Goal: Task Accomplishment & Management: Use online tool/utility

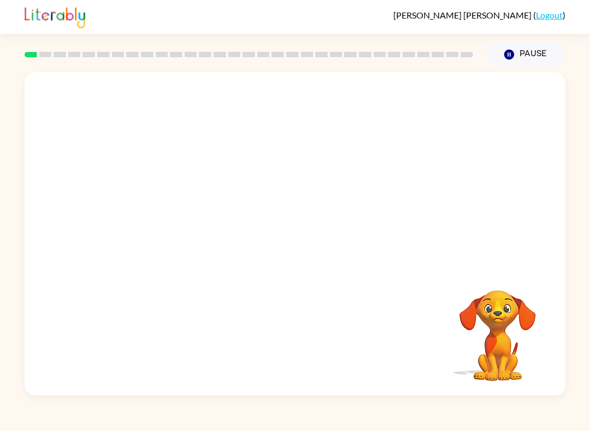
click at [524, 125] on video "Your browser must support playing .mp4 files to use Literably. Please try using…" at bounding box center [295, 169] width 541 height 195
click at [299, 241] on icon "button" at bounding box center [294, 239] width 13 height 13
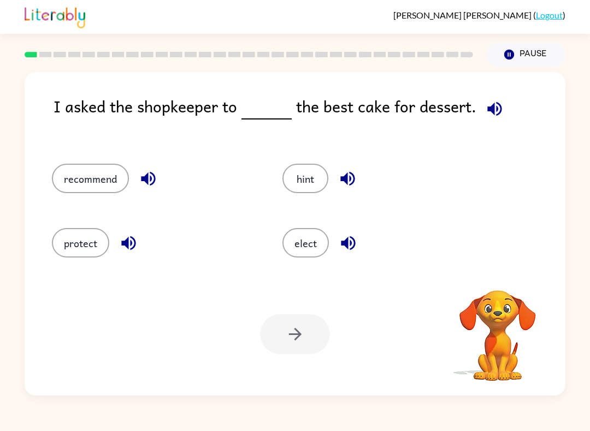
click at [497, 104] on icon "button" at bounding box center [494, 108] width 19 height 19
click at [495, 111] on icon "button" at bounding box center [494, 108] width 19 height 19
click at [502, 105] on button "button" at bounding box center [495, 109] width 28 height 28
click at [317, 59] on div at bounding box center [248, 54] width 461 height 38
click at [81, 248] on button "protect" at bounding box center [80, 242] width 57 height 29
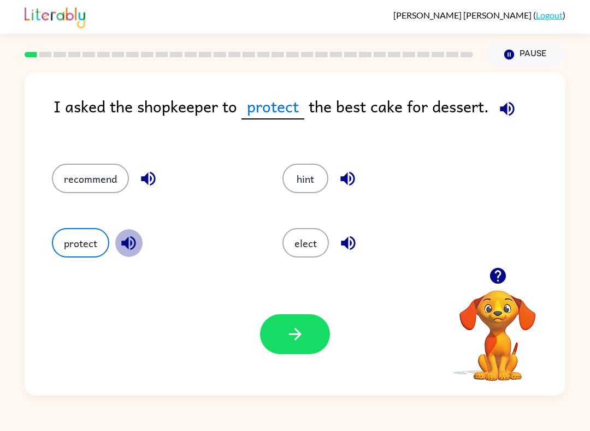
click at [129, 241] on icon "button" at bounding box center [128, 243] width 19 height 19
click at [501, 110] on icon "button" at bounding box center [507, 109] width 14 height 14
click at [511, 103] on icon "button" at bounding box center [506, 108] width 19 height 19
click at [140, 248] on button "button" at bounding box center [129, 243] width 28 height 28
click at [123, 245] on icon "button" at bounding box center [128, 243] width 14 height 14
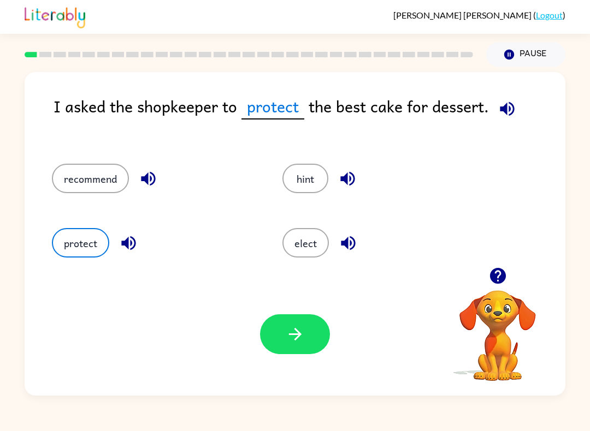
click at [512, 112] on icon "button" at bounding box center [507, 109] width 14 height 14
click at [130, 248] on icon "button" at bounding box center [128, 243] width 19 height 19
click at [498, 110] on icon "button" at bounding box center [506, 108] width 19 height 19
click at [504, 111] on icon "button" at bounding box center [507, 109] width 14 height 14
click at [131, 241] on icon "button" at bounding box center [128, 243] width 14 height 14
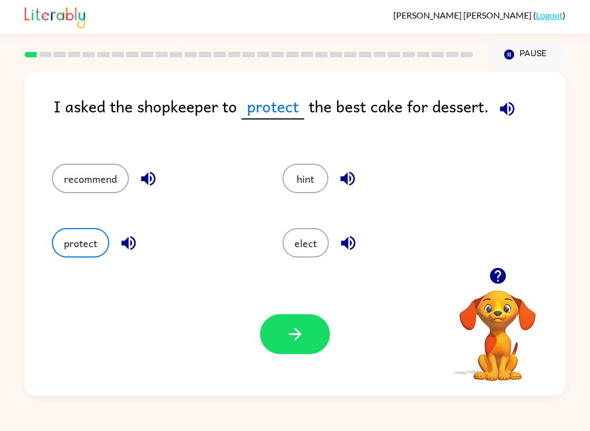
click at [493, 116] on button "button" at bounding box center [507, 109] width 28 height 28
click at [279, 333] on button "button" at bounding box center [295, 335] width 70 height 40
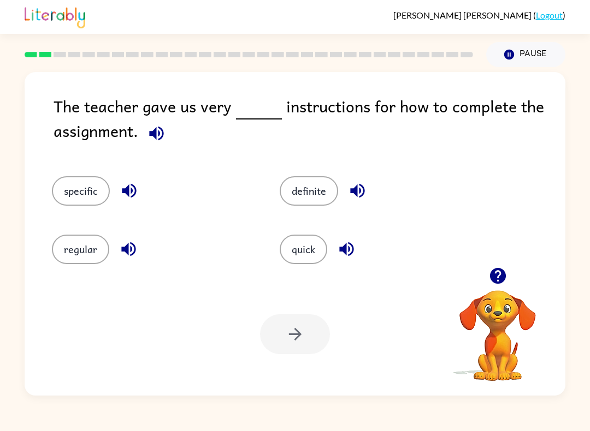
click at [150, 143] on icon "button" at bounding box center [156, 133] width 19 height 19
click at [367, 192] on button "button" at bounding box center [357, 191] width 28 height 28
click at [355, 254] on icon "button" at bounding box center [346, 249] width 19 height 19
click at [304, 244] on button "quick" at bounding box center [304, 249] width 48 height 29
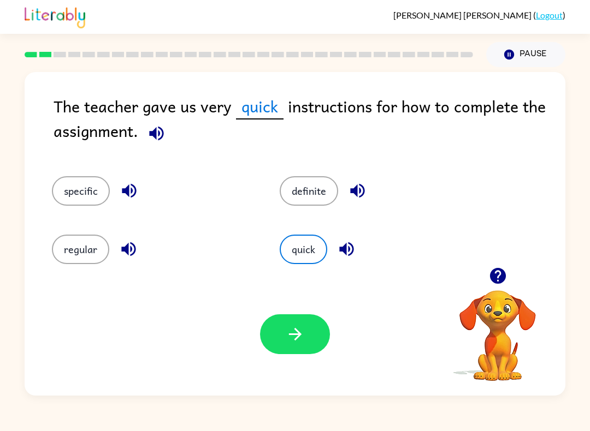
click at [154, 147] on button "button" at bounding box center [157, 134] width 28 height 28
click at [345, 254] on icon "button" at bounding box center [346, 249] width 14 height 14
click at [162, 134] on icon "button" at bounding box center [156, 133] width 19 height 19
click at [165, 139] on icon "button" at bounding box center [156, 133] width 19 height 19
click at [159, 135] on icon "button" at bounding box center [156, 133] width 14 height 14
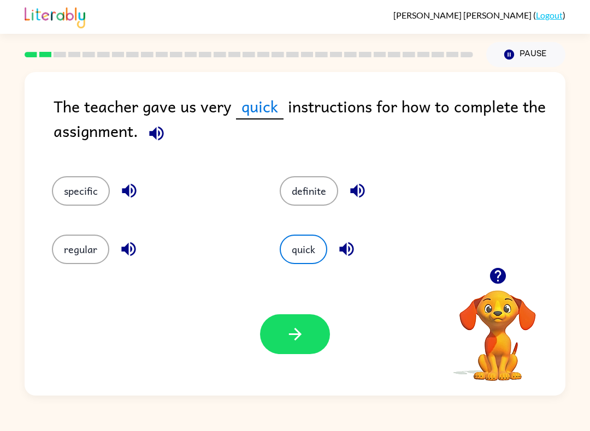
click at [162, 131] on icon "button" at bounding box center [156, 133] width 14 height 14
click at [347, 251] on icon "button" at bounding box center [346, 249] width 19 height 19
click at [153, 133] on icon "button" at bounding box center [156, 133] width 14 height 14
click at [499, 268] on icon "button" at bounding box center [497, 275] width 19 height 19
click at [505, 273] on icon "button" at bounding box center [497, 276] width 16 height 16
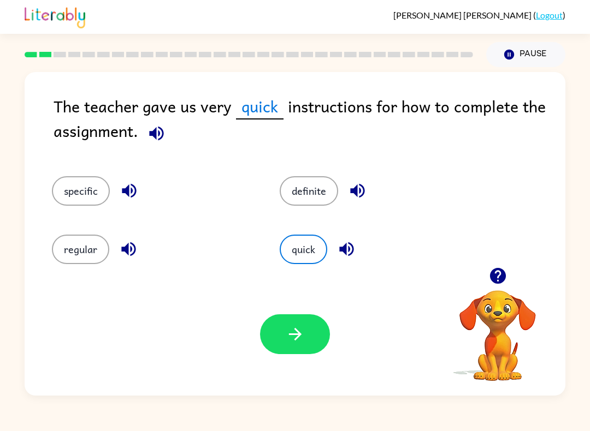
click at [509, 276] on button "button" at bounding box center [498, 276] width 28 height 28
click at [491, 278] on video "Your browser must support playing .mp4 files to use Literably. Please try using…" at bounding box center [497, 328] width 109 height 109
click at [500, 266] on div "specific definite regular quick" at bounding box center [294, 214] width 519 height 108
click at [66, 181] on button "specific" at bounding box center [81, 190] width 58 height 29
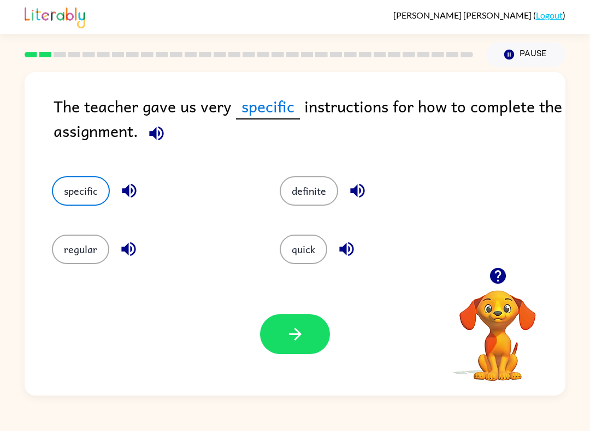
click at [160, 135] on icon "button" at bounding box center [156, 133] width 14 height 14
click at [125, 194] on icon "button" at bounding box center [129, 191] width 14 height 14
click at [152, 140] on icon "button" at bounding box center [156, 133] width 19 height 19
click at [310, 333] on button "button" at bounding box center [295, 335] width 70 height 40
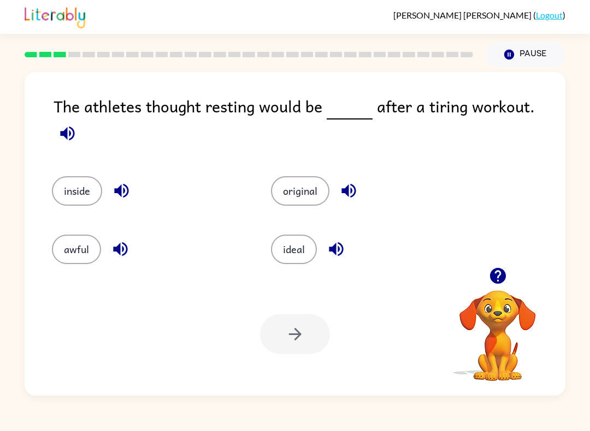
click at [496, 266] on button "button" at bounding box center [498, 276] width 28 height 28
click at [74, 126] on icon "button" at bounding box center [67, 133] width 14 height 14
click at [77, 124] on icon "button" at bounding box center [67, 133] width 19 height 19
click at [74, 126] on icon "button" at bounding box center [67, 133] width 14 height 14
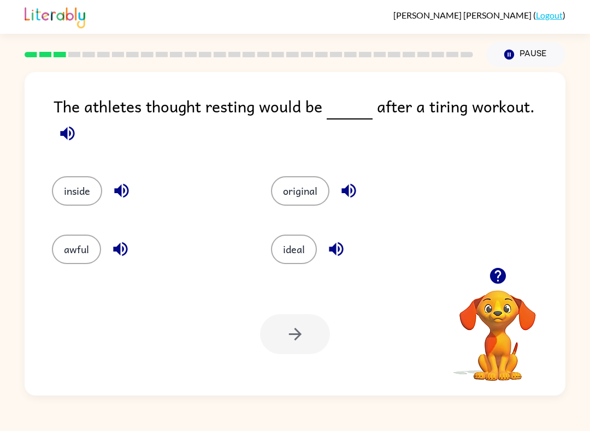
click at [77, 124] on icon "button" at bounding box center [67, 133] width 19 height 19
click at [74, 126] on icon "button" at bounding box center [67, 133] width 14 height 14
click at [119, 242] on icon "button" at bounding box center [120, 249] width 14 height 14
click at [336, 247] on icon "button" at bounding box center [336, 249] width 19 height 19
click at [588, 232] on div "The athletes thought resting would be after a tiring workout. inside original a…" at bounding box center [295, 231] width 590 height 329
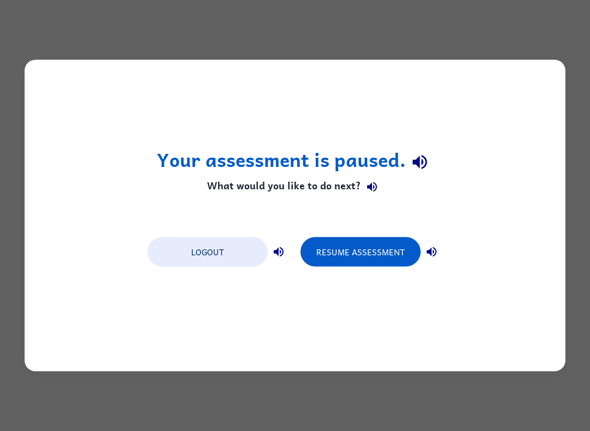
click at [389, 255] on button "Resume Assessment" at bounding box center [360, 252] width 120 height 29
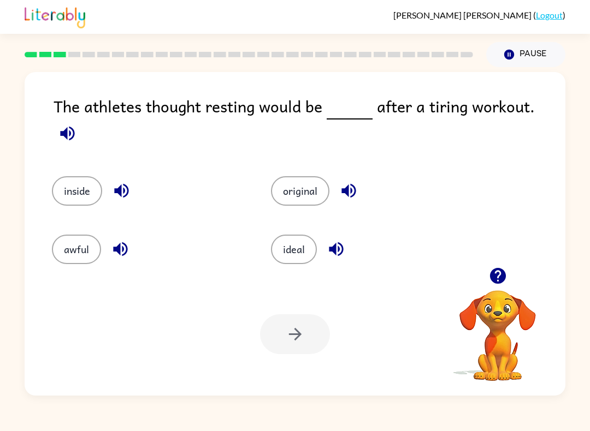
click at [121, 184] on icon "button" at bounding box center [121, 191] width 14 height 14
click at [359, 188] on button "button" at bounding box center [349, 191] width 28 height 28
click at [339, 246] on icon "button" at bounding box center [336, 249] width 14 height 14
click at [72, 176] on button "inside" at bounding box center [77, 190] width 50 height 29
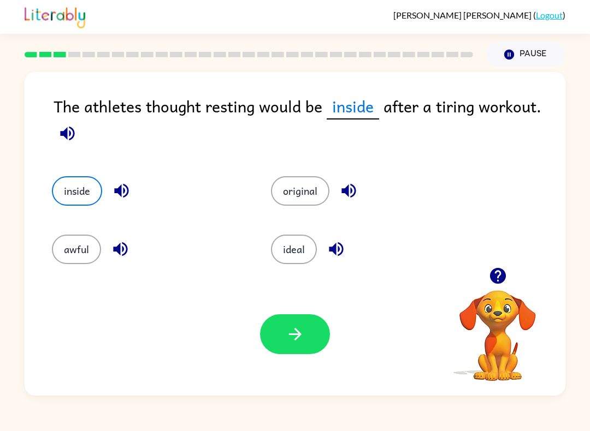
click at [301, 318] on button "button" at bounding box center [295, 335] width 70 height 40
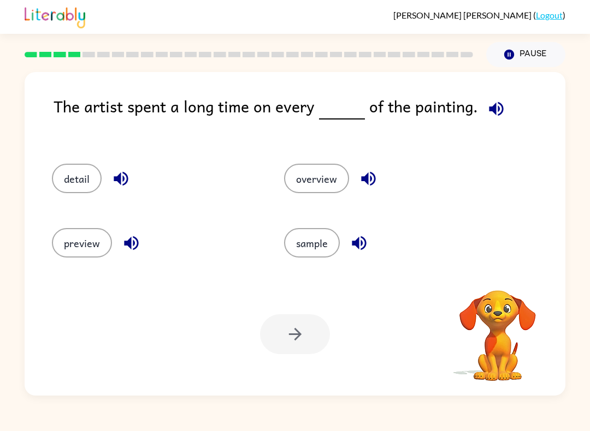
click at [487, 106] on icon "button" at bounding box center [496, 108] width 19 height 19
click at [117, 183] on icon "button" at bounding box center [120, 178] width 19 height 19
click at [67, 185] on button "detail" at bounding box center [77, 178] width 50 height 29
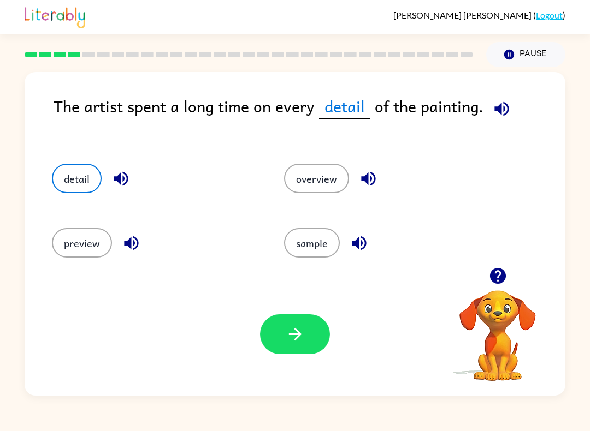
click at [294, 351] on button "button" at bounding box center [295, 335] width 70 height 40
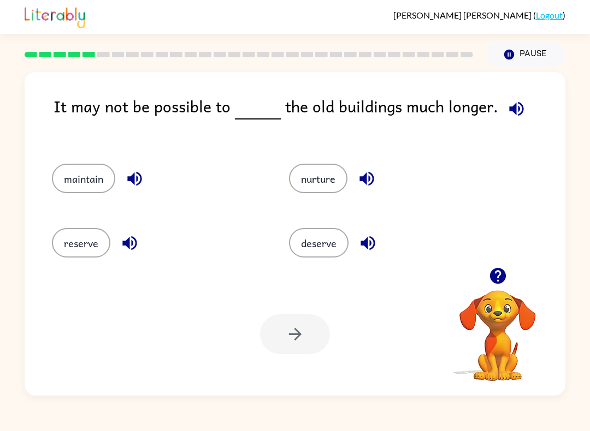
click at [509, 108] on icon "button" at bounding box center [516, 109] width 14 height 14
click at [132, 247] on icon "button" at bounding box center [129, 243] width 19 height 19
click at [523, 108] on button "button" at bounding box center [516, 109] width 28 height 28
click at [84, 238] on button "reserve" at bounding box center [81, 242] width 58 height 29
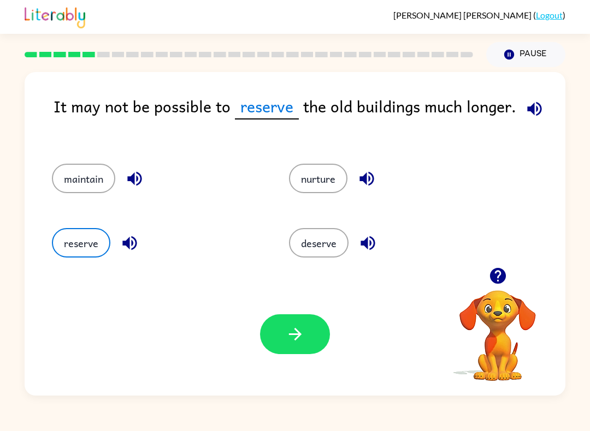
click at [310, 328] on button "button" at bounding box center [295, 335] width 70 height 40
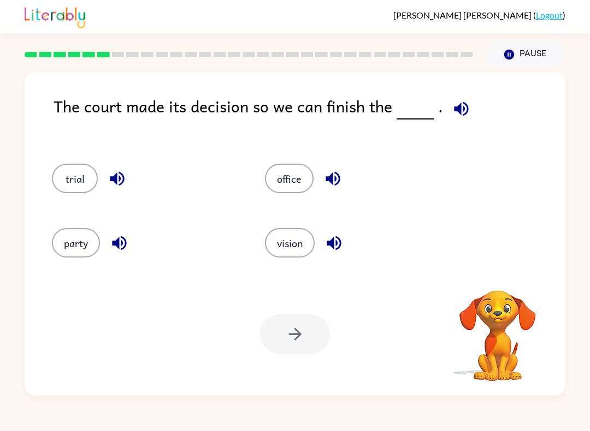
click at [467, 110] on button "button" at bounding box center [461, 109] width 28 height 28
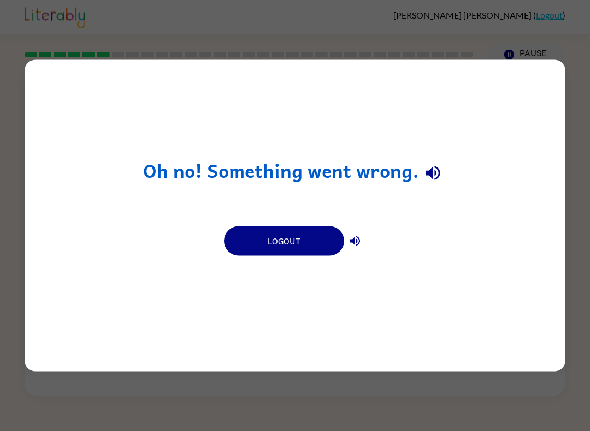
click at [558, 52] on div "Oh no! Something went wrong. Logout" at bounding box center [295, 215] width 590 height 431
click at [507, 73] on div "Oh no! Something went wrong. Logout" at bounding box center [295, 216] width 541 height 312
click at [296, 241] on button "Logout" at bounding box center [284, 241] width 120 height 29
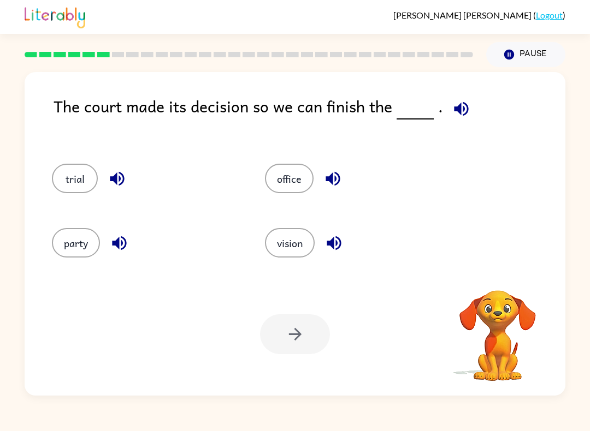
click at [454, 110] on icon "button" at bounding box center [461, 109] width 14 height 14
click at [333, 245] on icon "button" at bounding box center [334, 243] width 14 height 14
click at [345, 182] on button "button" at bounding box center [333, 179] width 28 height 28
click at [134, 175] on div "trial" at bounding box center [146, 178] width 188 height 29
click at [119, 177] on icon "button" at bounding box center [117, 179] width 14 height 14
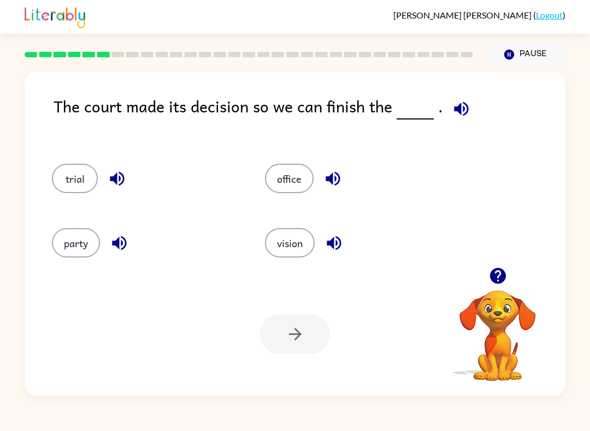
click at [81, 181] on button "trial" at bounding box center [75, 178] width 46 height 29
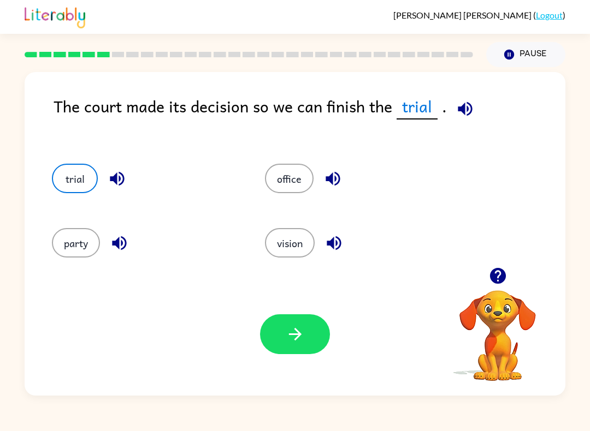
click at [306, 354] on button "button" at bounding box center [295, 335] width 70 height 40
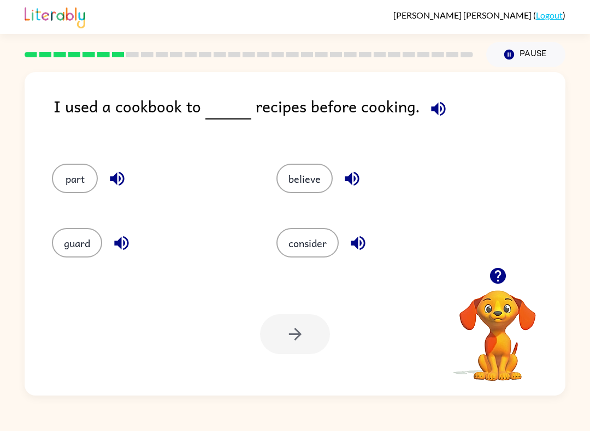
click at [429, 104] on icon "button" at bounding box center [438, 108] width 19 height 19
click at [359, 256] on button "button" at bounding box center [358, 243] width 28 height 28
click at [349, 158] on div "believe" at bounding box center [368, 175] width 224 height 64
click at [357, 185] on icon "button" at bounding box center [351, 178] width 19 height 19
click at [116, 175] on icon "button" at bounding box center [117, 179] width 14 height 14
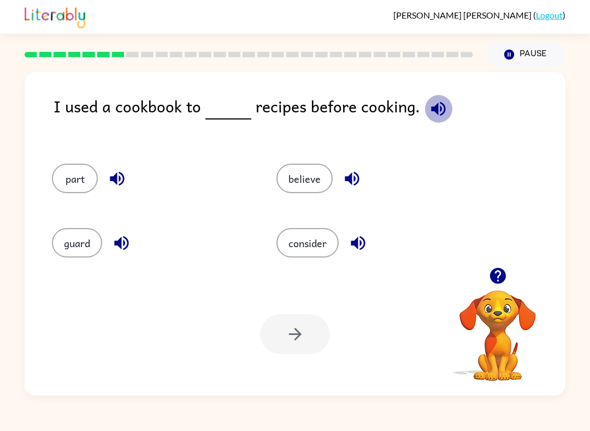
click at [424, 110] on button "button" at bounding box center [438, 109] width 28 height 28
click at [431, 110] on icon "button" at bounding box center [438, 109] width 14 height 14
click at [437, 110] on icon "button" at bounding box center [438, 108] width 19 height 19
click at [118, 180] on icon "button" at bounding box center [117, 178] width 19 height 19
click at [438, 99] on button "button" at bounding box center [438, 109] width 28 height 28
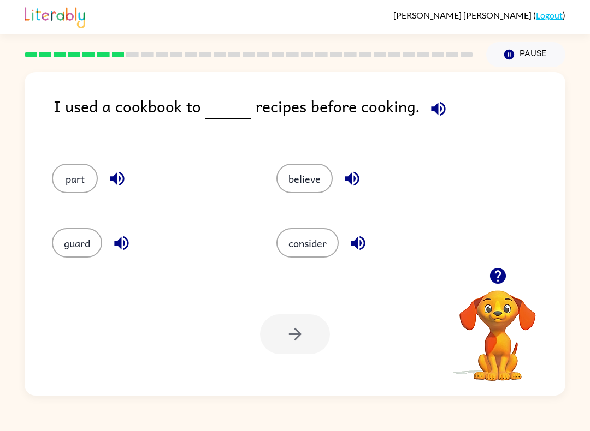
click at [127, 244] on icon "button" at bounding box center [121, 243] width 19 height 19
click at [358, 253] on button "button" at bounding box center [358, 243] width 28 height 28
click at [300, 241] on button "consider" at bounding box center [307, 242] width 62 height 29
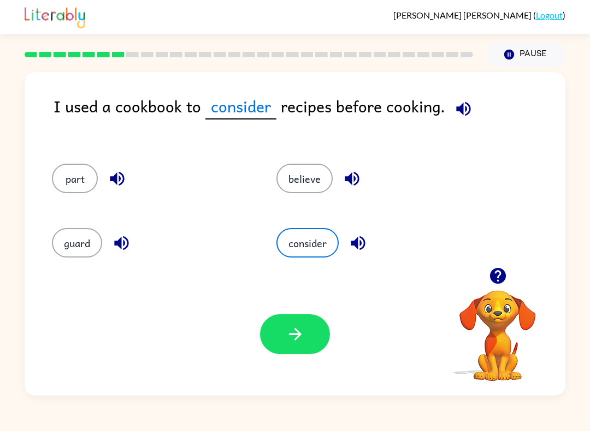
click at [279, 339] on button "button" at bounding box center [295, 335] width 70 height 40
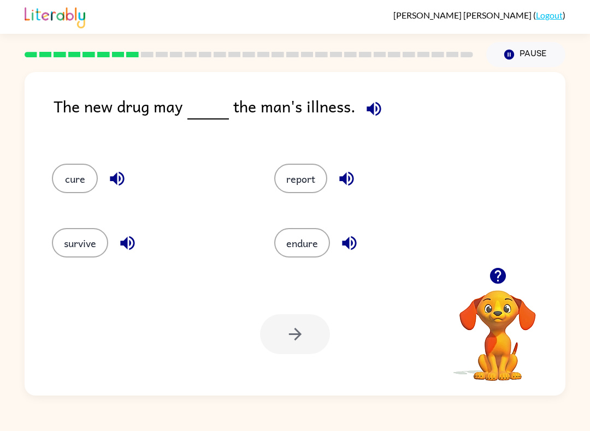
click at [499, 275] on icon "button" at bounding box center [497, 276] width 16 height 16
click at [357, 125] on div "The new drug may the man's illness." at bounding box center [310, 118] width 512 height 48
click at [374, 91] on div "The new drug may the man's illness. cure report survive endure Your browser mus…" at bounding box center [295, 234] width 541 height 324
click at [368, 92] on div "The new drug may the man's illness. cure report survive endure Your browser mus…" at bounding box center [295, 234] width 541 height 324
click at [369, 110] on icon "button" at bounding box center [373, 109] width 14 height 14
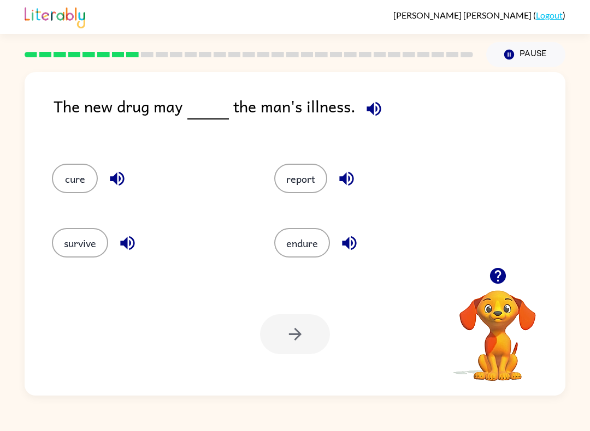
click at [315, 182] on button "report" at bounding box center [300, 178] width 53 height 29
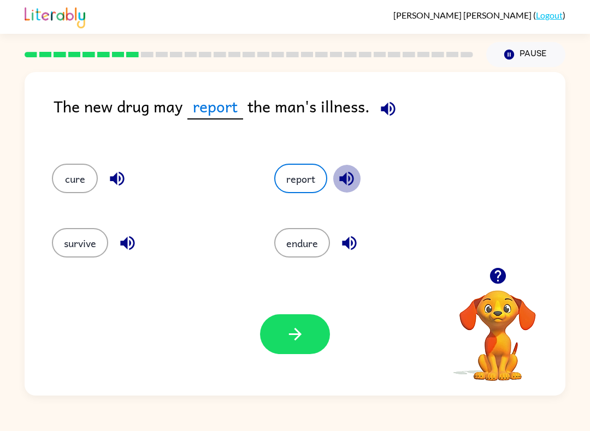
click at [334, 175] on button "button" at bounding box center [347, 179] width 28 height 28
click at [388, 104] on icon "button" at bounding box center [387, 108] width 19 height 19
click at [343, 185] on icon "button" at bounding box center [346, 178] width 19 height 19
click at [395, 97] on span at bounding box center [386, 106] width 32 height 25
click at [394, 105] on icon "button" at bounding box center [387, 108] width 19 height 19
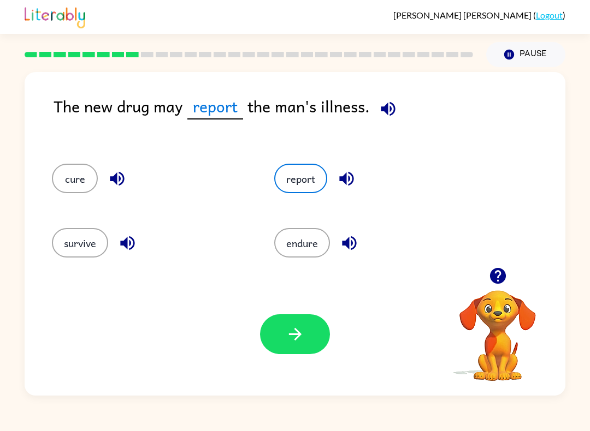
click at [102, 247] on button "survive" at bounding box center [80, 242] width 56 height 29
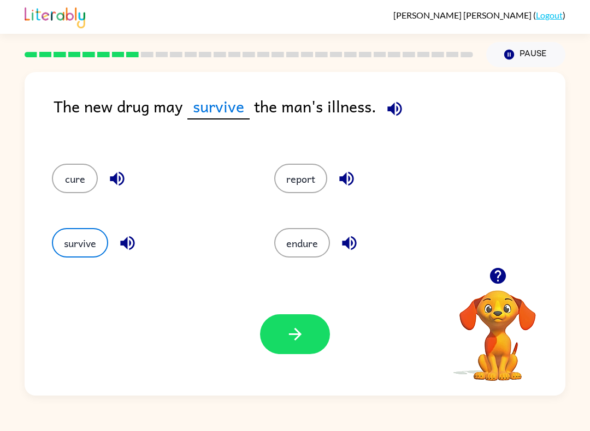
click at [137, 248] on icon "button" at bounding box center [127, 243] width 19 height 19
click at [399, 95] on span at bounding box center [392, 106] width 32 height 25
click at [390, 110] on icon "button" at bounding box center [394, 109] width 14 height 14
click at [131, 238] on icon "button" at bounding box center [127, 243] width 14 height 14
click at [389, 114] on icon "button" at bounding box center [394, 108] width 19 height 19
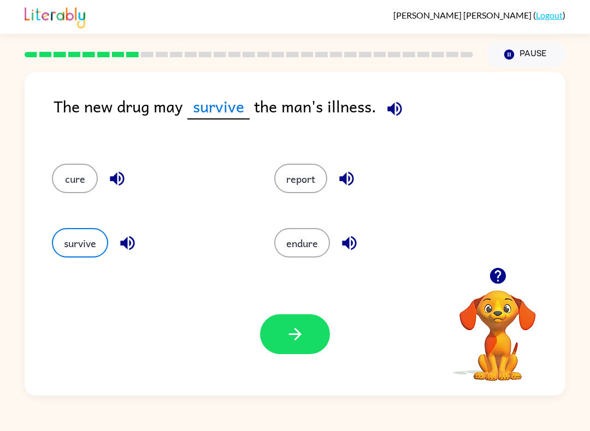
click at [348, 231] on button "button" at bounding box center [349, 243] width 28 height 28
click at [306, 230] on button "endure" at bounding box center [302, 242] width 56 height 29
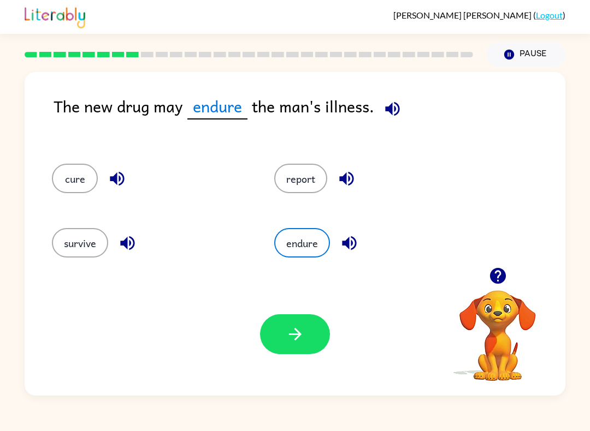
click at [299, 346] on button "button" at bounding box center [295, 335] width 70 height 40
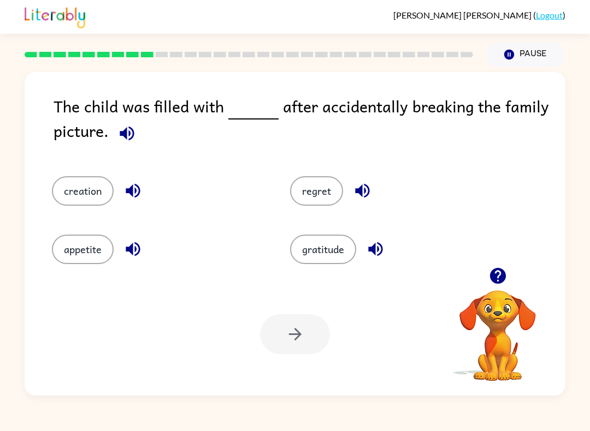
click at [129, 135] on icon "button" at bounding box center [127, 133] width 14 height 14
click at [499, 270] on icon "button" at bounding box center [497, 276] width 16 height 16
click at [123, 128] on icon "button" at bounding box center [126, 133] width 19 height 19
click at [135, 134] on icon "button" at bounding box center [126, 133] width 19 height 19
click at [135, 136] on icon "button" at bounding box center [126, 133] width 19 height 19
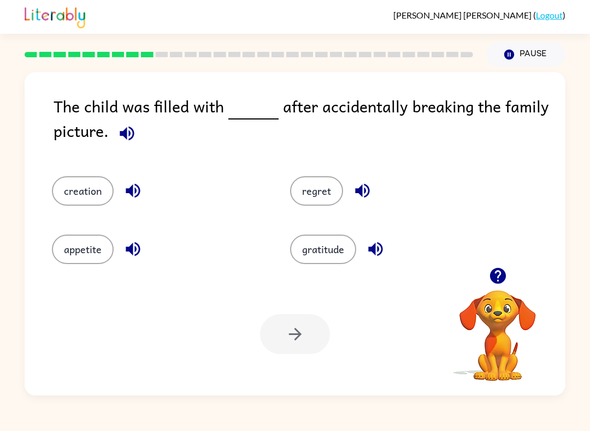
click at [139, 134] on button "button" at bounding box center [127, 134] width 28 height 28
click at [139, 139] on button "button" at bounding box center [127, 134] width 28 height 28
click at [128, 145] on button "button" at bounding box center [127, 134] width 28 height 28
click at [133, 143] on icon "button" at bounding box center [126, 133] width 19 height 19
click at [136, 134] on icon "button" at bounding box center [126, 133] width 19 height 19
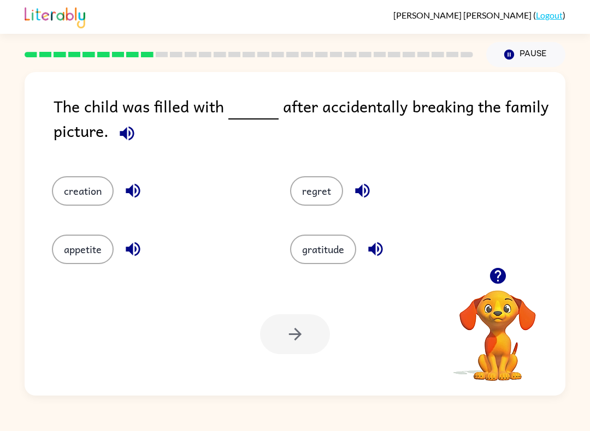
click at [366, 193] on icon "button" at bounding box center [362, 190] width 19 height 19
click at [378, 257] on icon "button" at bounding box center [375, 249] width 19 height 19
click at [145, 255] on button "button" at bounding box center [133, 249] width 28 height 28
click at [135, 194] on icon "button" at bounding box center [133, 191] width 14 height 14
click at [368, 186] on icon "button" at bounding box center [362, 190] width 19 height 19
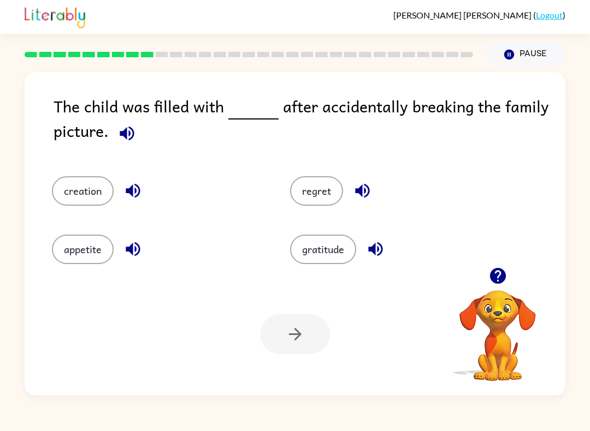
click at [339, 183] on button "regret" at bounding box center [316, 190] width 53 height 29
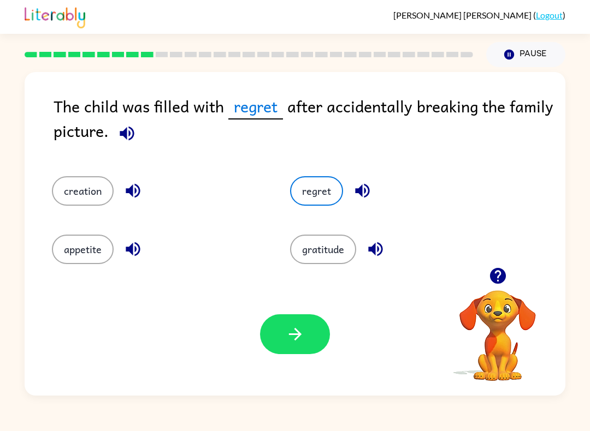
click at [312, 319] on button "button" at bounding box center [295, 335] width 70 height 40
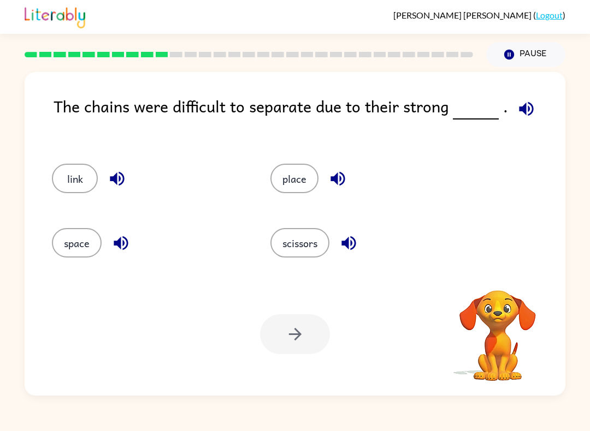
click at [543, 125] on div "The chains were difficult to separate due to their strong ." at bounding box center [310, 118] width 512 height 48
click at [492, 274] on icon "button" at bounding box center [497, 276] width 16 height 16
click at [523, 109] on icon "button" at bounding box center [526, 108] width 19 height 19
click at [122, 180] on icon "button" at bounding box center [117, 178] width 19 height 19
click at [107, 171] on button "button" at bounding box center [117, 179] width 28 height 28
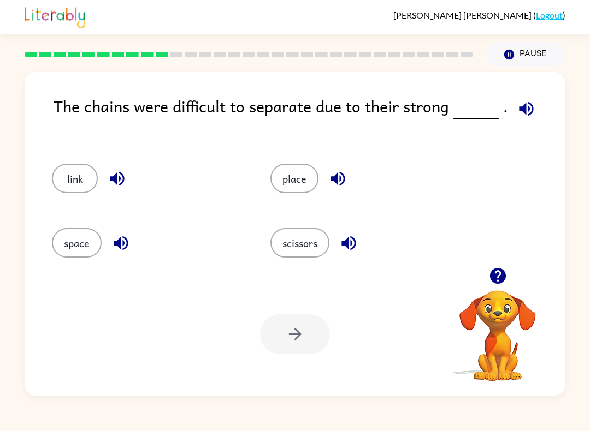
click at [81, 176] on button "link" at bounding box center [75, 178] width 46 height 29
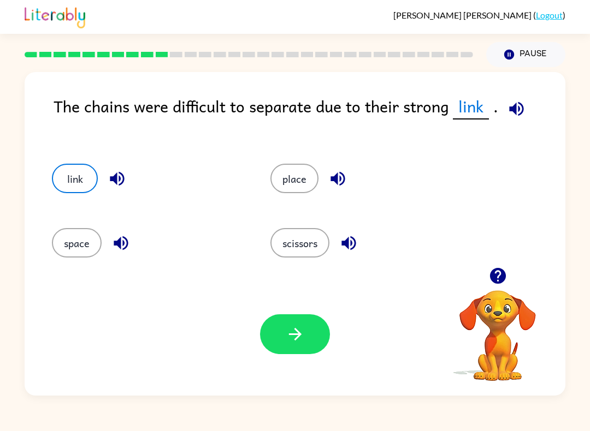
click at [269, 308] on div "Your browser must support playing .mp4 files to use Literably. Please try using…" at bounding box center [295, 334] width 541 height 123
click at [294, 333] on icon "button" at bounding box center [295, 334] width 19 height 19
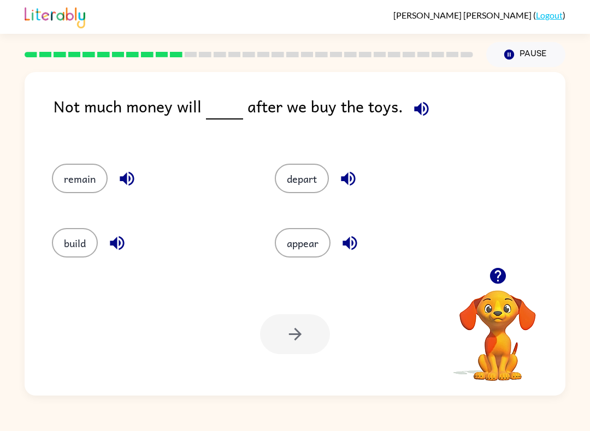
click at [421, 104] on icon "button" at bounding box center [421, 108] width 19 height 19
click at [84, 150] on div "remain" at bounding box center [142, 175] width 223 height 64
click at [72, 175] on button "remain" at bounding box center [80, 178] width 56 height 29
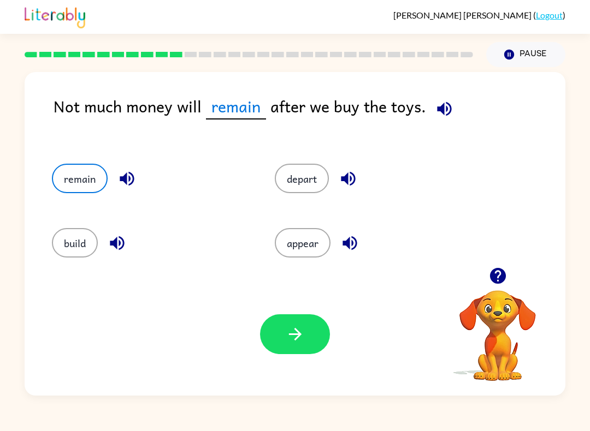
click at [72, 175] on button "remain" at bounding box center [80, 178] width 56 height 29
click at [133, 174] on icon "button" at bounding box center [126, 178] width 19 height 19
click at [310, 325] on button "button" at bounding box center [295, 335] width 70 height 40
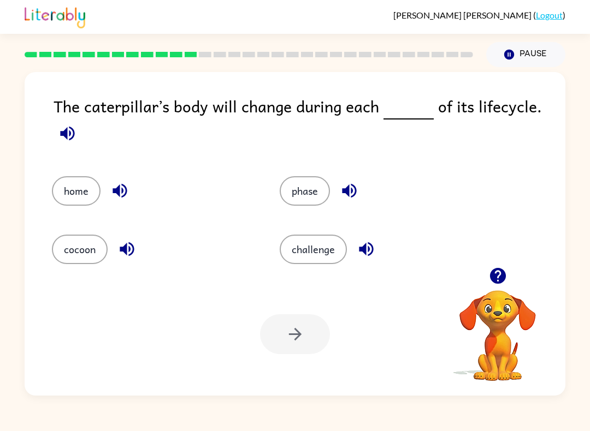
click at [51, 139] on div "The caterpillar’s body will change during each of its lifecycle. home phase coc…" at bounding box center [295, 234] width 541 height 324
click at [66, 140] on icon "button" at bounding box center [67, 133] width 14 height 14
click at [304, 16] on div "[PERSON_NAME] ( Logout )" at bounding box center [295, 17] width 541 height 34
click at [315, 194] on button "phase" at bounding box center [305, 190] width 50 height 29
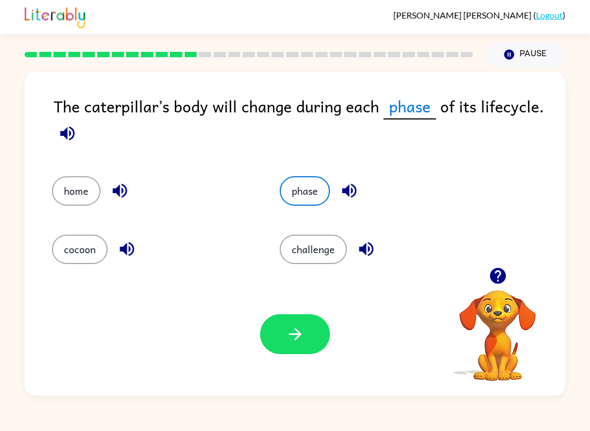
click at [307, 342] on button "button" at bounding box center [295, 335] width 70 height 40
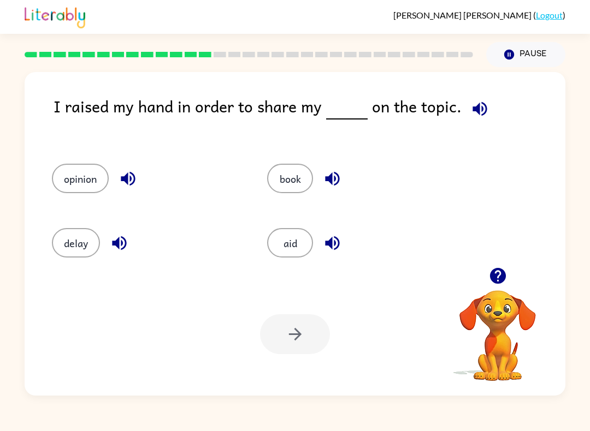
click at [442, 120] on div "I raised my hand in order to share my on the topic." at bounding box center [310, 118] width 512 height 48
click at [473, 103] on icon "button" at bounding box center [479, 108] width 19 height 19
click at [125, 244] on icon "button" at bounding box center [119, 243] width 19 height 19
click at [127, 175] on icon "button" at bounding box center [127, 178] width 19 height 19
click at [82, 180] on button "opinion" at bounding box center [80, 178] width 57 height 29
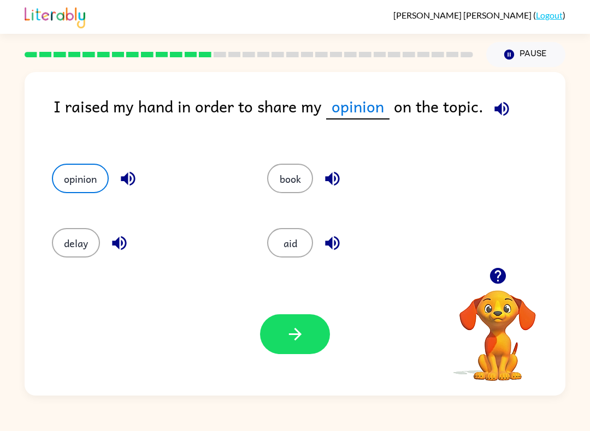
click at [300, 320] on button "button" at bounding box center [295, 335] width 70 height 40
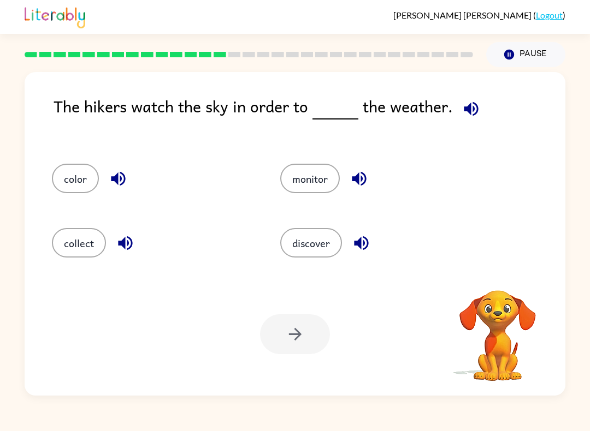
click at [468, 106] on icon "button" at bounding box center [470, 108] width 19 height 19
click at [488, 275] on icon "button" at bounding box center [497, 275] width 19 height 19
click at [473, 109] on icon "button" at bounding box center [471, 109] width 14 height 14
click at [469, 113] on icon "button" at bounding box center [470, 108] width 19 height 19
click at [499, 272] on icon "button" at bounding box center [497, 275] width 19 height 19
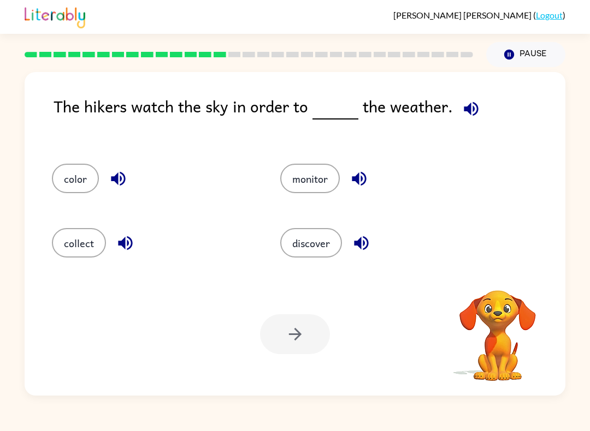
click at [464, 110] on icon "button" at bounding box center [471, 109] width 14 height 14
click at [473, 105] on icon "button" at bounding box center [470, 108] width 19 height 19
click at [476, 107] on icon "button" at bounding box center [470, 108] width 19 height 19
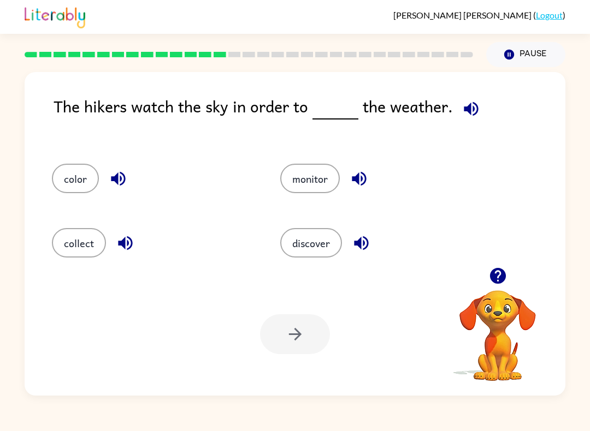
click at [465, 117] on icon "button" at bounding box center [470, 108] width 19 height 19
click at [473, 110] on icon "button" at bounding box center [471, 109] width 14 height 14
click at [360, 247] on icon "button" at bounding box center [361, 243] width 14 height 14
click at [324, 239] on button "discover" at bounding box center [311, 242] width 62 height 29
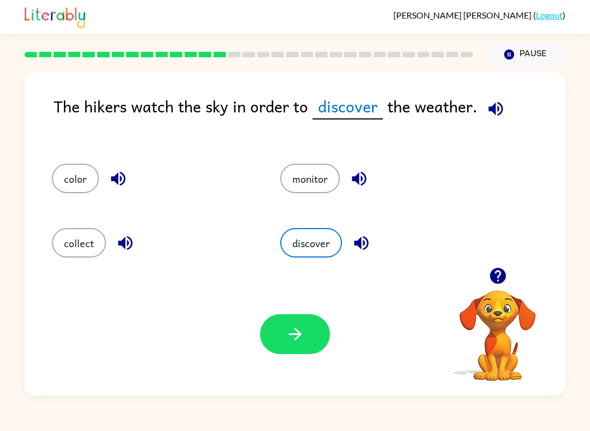
click at [316, 334] on button "button" at bounding box center [295, 335] width 70 height 40
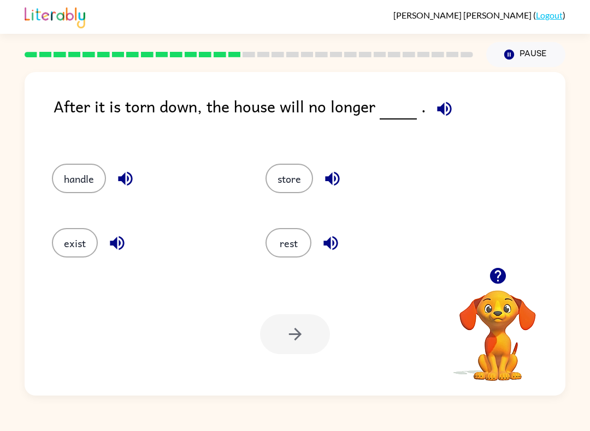
click at [458, 103] on div "After it is torn down, the house will no longer ." at bounding box center [310, 118] width 512 height 48
click at [438, 100] on icon "button" at bounding box center [444, 108] width 19 height 19
click at [117, 250] on icon "button" at bounding box center [117, 243] width 19 height 19
click at [63, 257] on button "exist" at bounding box center [75, 242] width 46 height 29
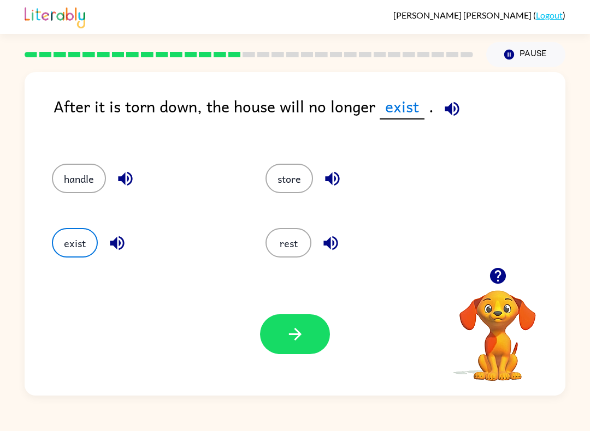
click at [303, 339] on icon "button" at bounding box center [295, 334] width 19 height 19
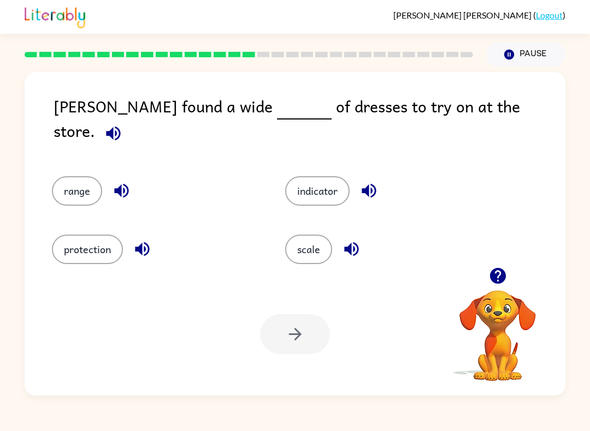
click at [123, 124] on icon "button" at bounding box center [113, 133] width 19 height 19
click at [140, 197] on div "range" at bounding box center [147, 185] width 233 height 58
click at [131, 181] on button "button" at bounding box center [122, 191] width 28 height 28
click at [127, 120] on button "button" at bounding box center [113, 134] width 28 height 28
click at [125, 186] on icon "button" at bounding box center [121, 191] width 14 height 14
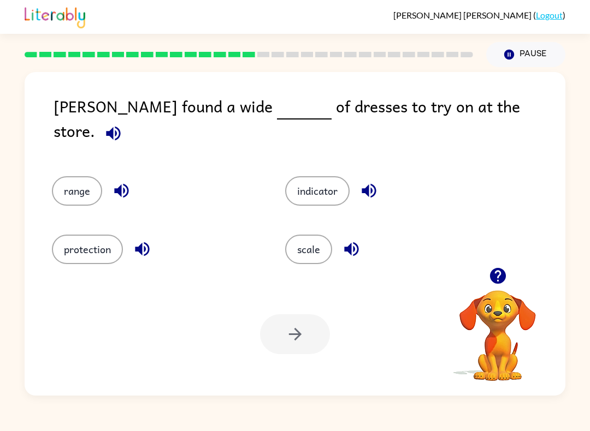
click at [77, 179] on button "range" at bounding box center [77, 190] width 50 height 29
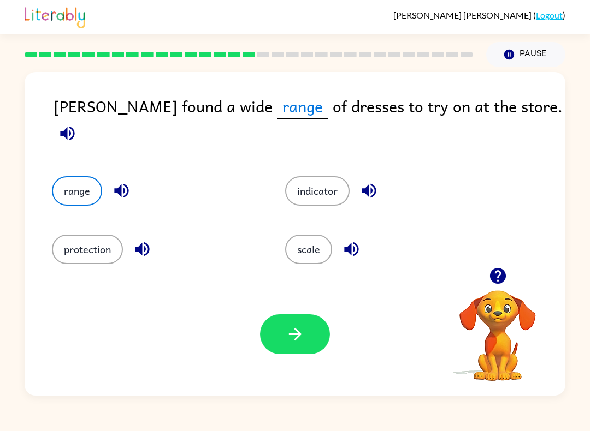
click at [77, 124] on icon "button" at bounding box center [67, 133] width 19 height 19
click at [265, 306] on div "Your browser must support playing .mp4 files to use Literably. Please try using…" at bounding box center [295, 334] width 541 height 123
click at [277, 330] on button "button" at bounding box center [295, 335] width 70 height 40
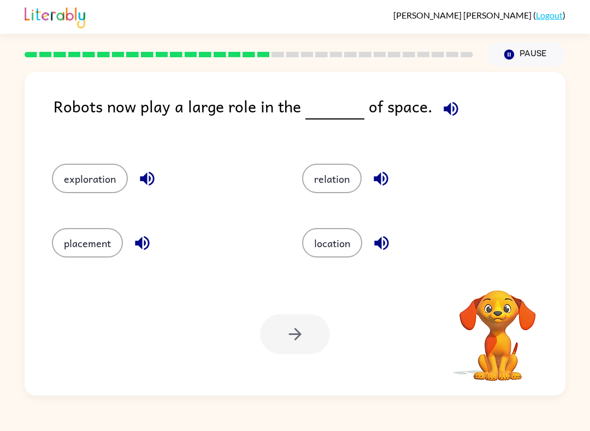
click at [453, 118] on icon "button" at bounding box center [450, 108] width 19 height 19
click at [85, 172] on button "exploration" at bounding box center [90, 178] width 76 height 29
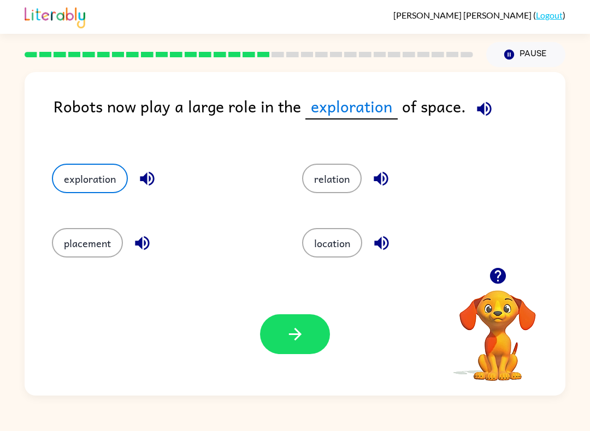
click at [153, 170] on icon "button" at bounding box center [147, 178] width 19 height 19
click at [147, 237] on icon "button" at bounding box center [142, 243] width 19 height 19
click at [380, 173] on icon "button" at bounding box center [380, 178] width 19 height 19
click at [377, 244] on icon "button" at bounding box center [381, 243] width 14 height 14
click at [381, 226] on div "location" at bounding box center [406, 240] width 250 height 64
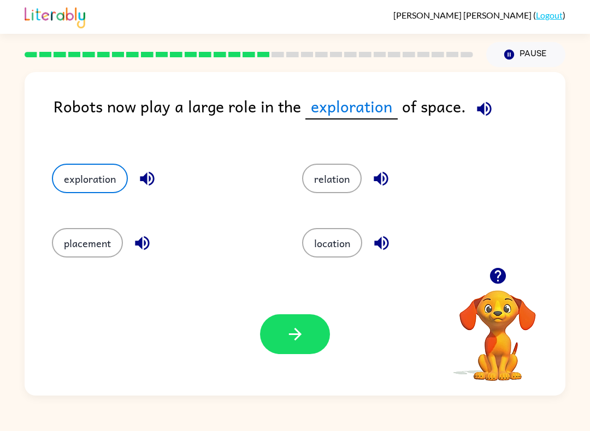
click at [270, 319] on button "button" at bounding box center [295, 335] width 70 height 40
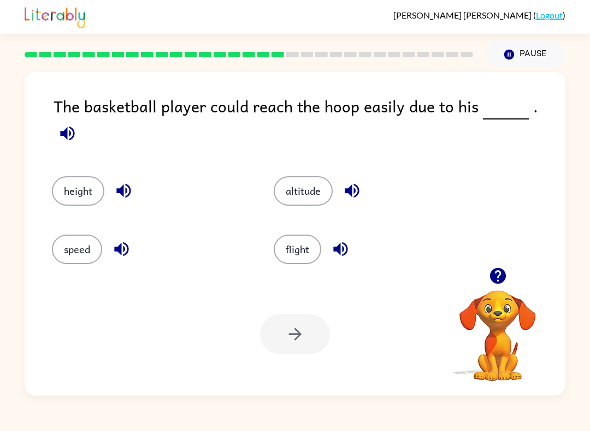
click at [74, 126] on icon "button" at bounding box center [67, 133] width 14 height 14
click at [77, 124] on icon "button" at bounding box center [67, 133] width 19 height 19
click at [122, 242] on icon "button" at bounding box center [121, 249] width 19 height 19
click at [76, 258] on button "speed" at bounding box center [77, 249] width 50 height 29
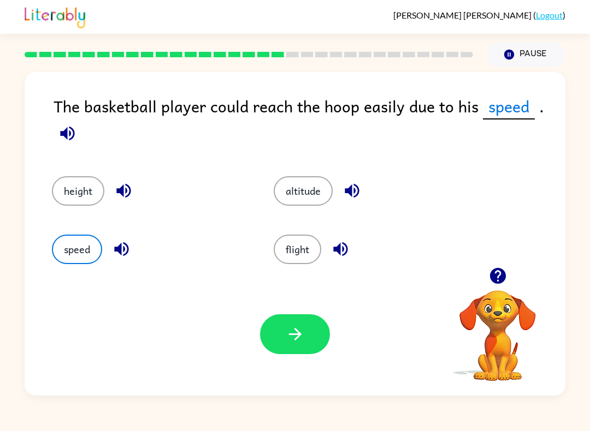
click at [286, 343] on icon "button" at bounding box center [295, 334] width 19 height 19
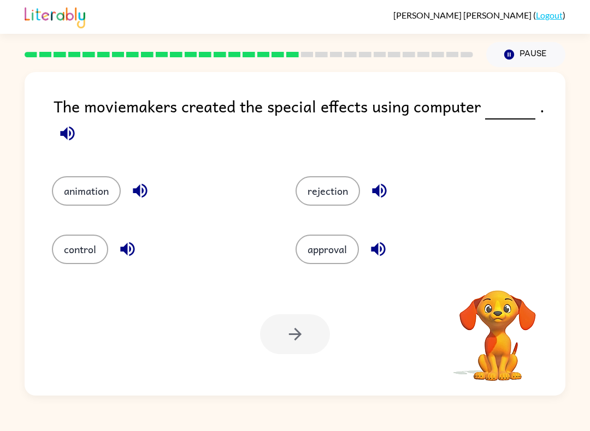
click at [0, 321] on div "The moviemakers created the special effects using computer . animation rejectio…" at bounding box center [295, 231] width 590 height 329
click at [59, 134] on icon "button" at bounding box center [67, 133] width 19 height 19
click at [137, 194] on icon "button" at bounding box center [140, 191] width 14 height 14
click at [69, 186] on button "animation" at bounding box center [86, 190] width 69 height 29
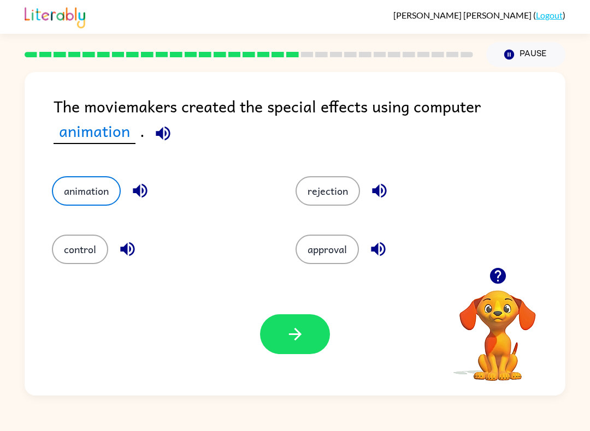
click at [303, 327] on icon "button" at bounding box center [295, 334] width 19 height 19
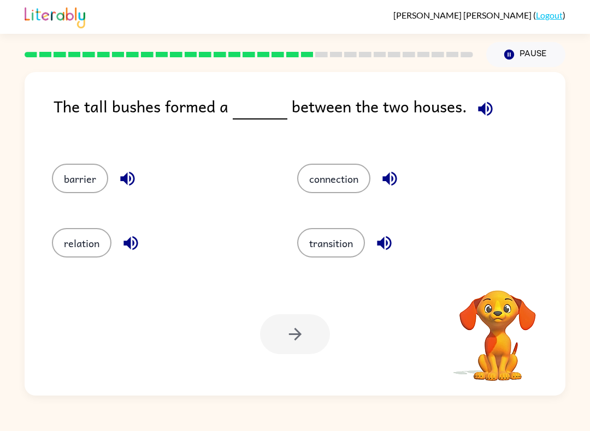
click at [493, 108] on button "button" at bounding box center [485, 109] width 28 height 28
click at [136, 173] on icon "button" at bounding box center [127, 178] width 19 height 19
click at [488, 118] on icon "button" at bounding box center [485, 108] width 19 height 19
click at [478, 111] on icon "button" at bounding box center [485, 109] width 14 height 14
click at [485, 106] on icon "button" at bounding box center [485, 109] width 14 height 14
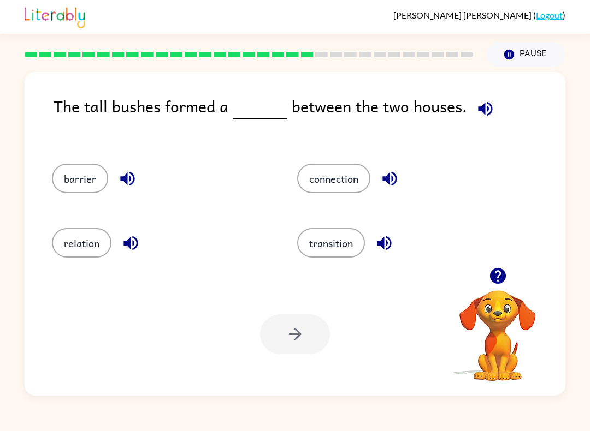
click at [88, 171] on button "barrier" at bounding box center [80, 178] width 56 height 29
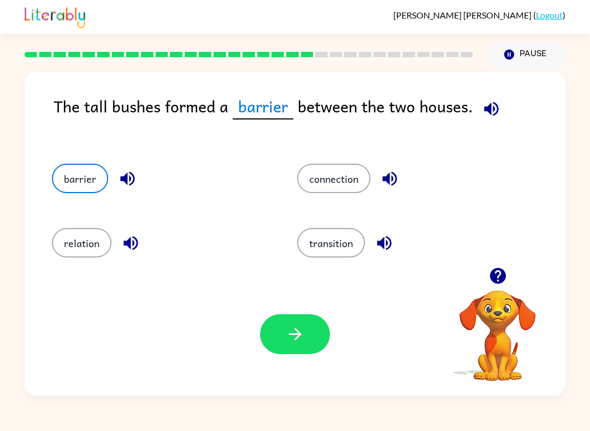
click at [189, 238] on div "relation" at bounding box center [162, 242] width 220 height 29
click at [279, 332] on button "button" at bounding box center [295, 335] width 70 height 40
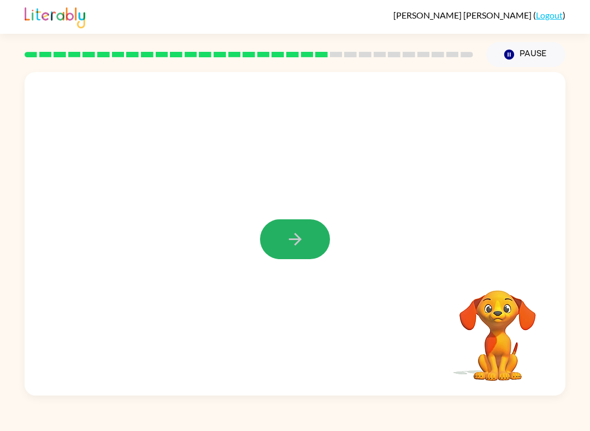
click at [313, 228] on button "button" at bounding box center [295, 240] width 70 height 40
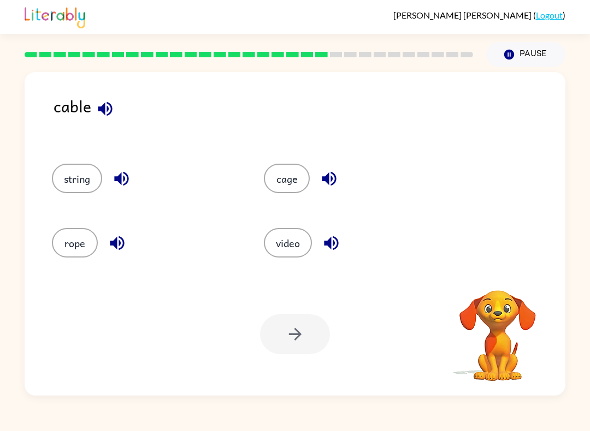
click at [99, 116] on icon "button" at bounding box center [105, 108] width 19 height 19
click at [122, 180] on icon "button" at bounding box center [121, 179] width 14 height 14
click at [492, 280] on icon "button" at bounding box center [497, 276] width 16 height 16
click at [69, 183] on button "string" at bounding box center [77, 178] width 50 height 29
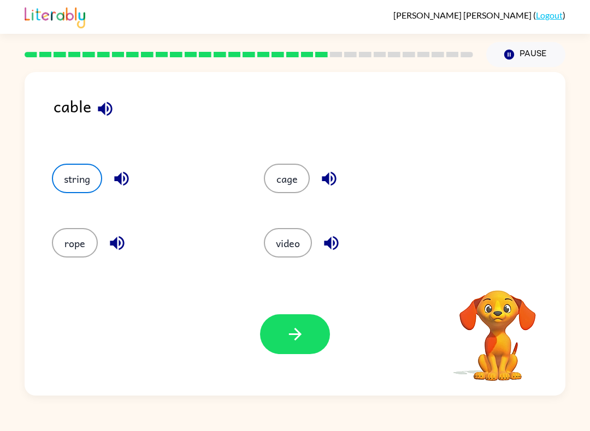
click at [286, 342] on icon "button" at bounding box center [295, 334] width 19 height 19
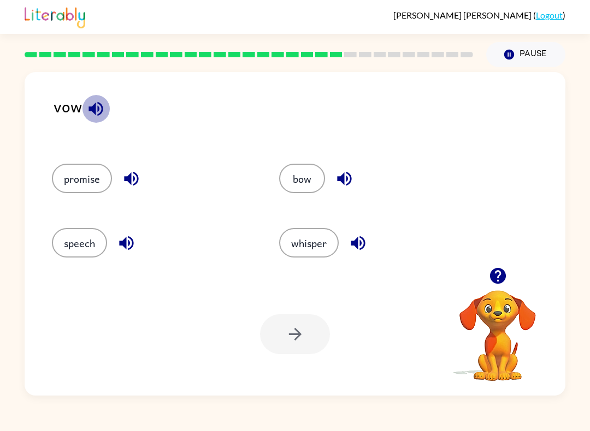
click at [102, 109] on icon "button" at bounding box center [95, 109] width 14 height 14
click at [357, 183] on button "button" at bounding box center [344, 179] width 28 height 28
click at [303, 190] on button "bow" at bounding box center [302, 178] width 46 height 29
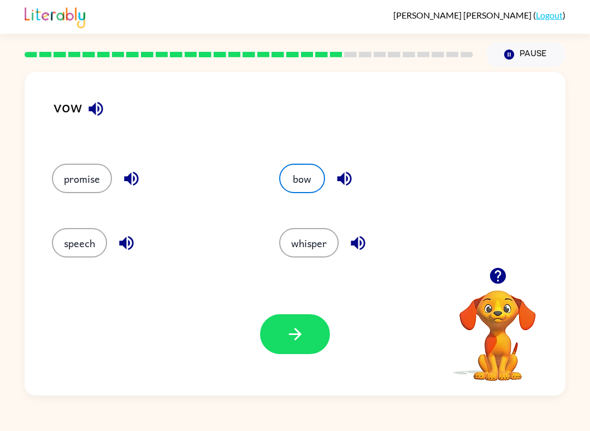
click at [496, 277] on icon "button" at bounding box center [497, 276] width 16 height 16
click at [277, 341] on button "button" at bounding box center [295, 335] width 70 height 40
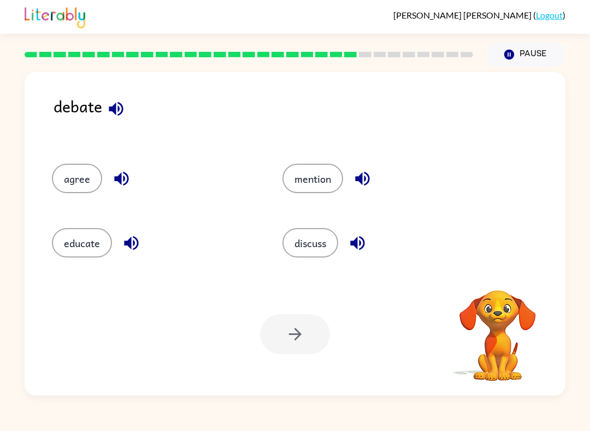
click at [116, 106] on icon "button" at bounding box center [116, 109] width 14 height 14
click at [361, 235] on icon "button" at bounding box center [357, 243] width 19 height 19
click at [304, 240] on button "discuss" at bounding box center [310, 242] width 56 height 29
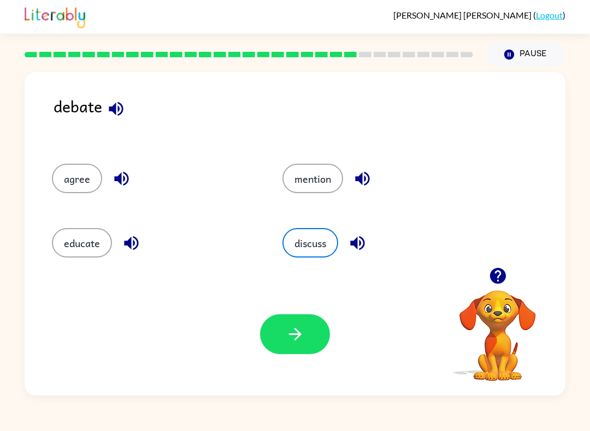
click at [286, 343] on icon "button" at bounding box center [295, 334] width 19 height 19
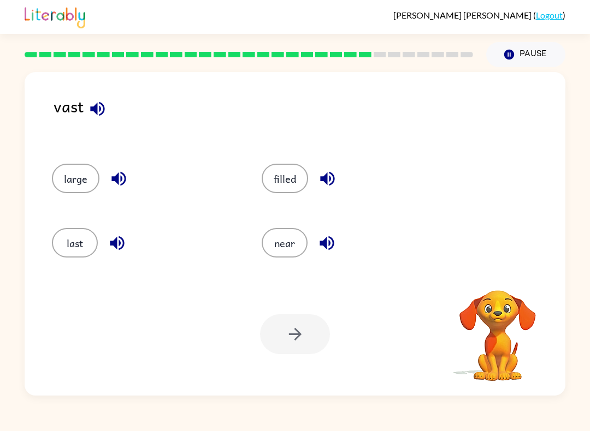
click at [501, 277] on video "Your browser must support playing .mp4 files to use Literably. Please try using…" at bounding box center [497, 328] width 109 height 109
click at [101, 109] on icon "button" at bounding box center [97, 108] width 19 height 19
click at [114, 175] on icon "button" at bounding box center [118, 178] width 19 height 19
click at [119, 247] on icon "button" at bounding box center [117, 243] width 19 height 19
click at [339, 169] on div "filled" at bounding box center [354, 178] width 185 height 29
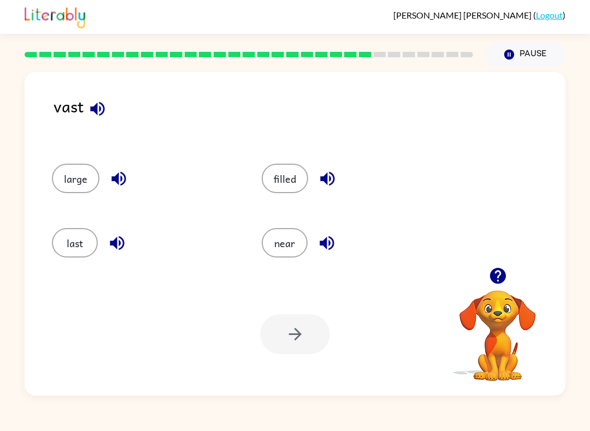
click at [330, 192] on button "button" at bounding box center [327, 179] width 28 height 28
click at [333, 265] on div "near" at bounding box center [346, 240] width 210 height 64
click at [334, 234] on icon "button" at bounding box center [326, 243] width 19 height 19
click at [71, 244] on button "last" at bounding box center [75, 242] width 46 height 29
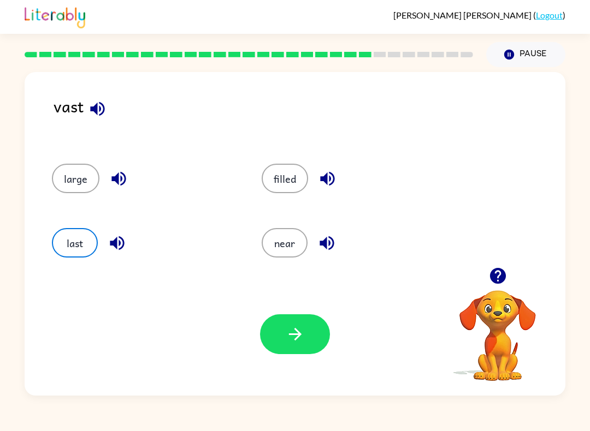
click at [508, 267] on div at bounding box center [497, 276] width 109 height 28
click at [499, 263] on button "button" at bounding box center [498, 276] width 28 height 28
click at [298, 344] on icon "button" at bounding box center [295, 334] width 19 height 19
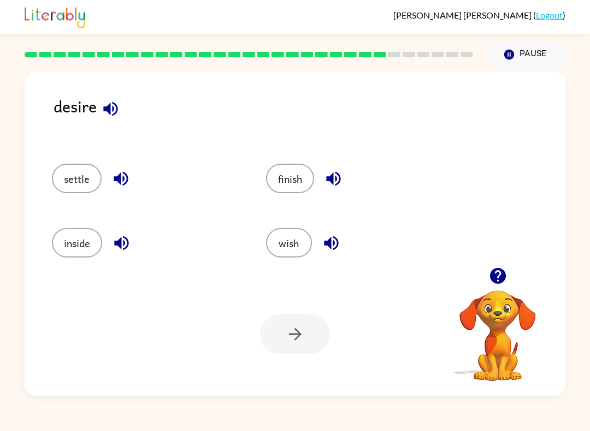
click at [114, 117] on icon "button" at bounding box center [110, 108] width 19 height 19
click at [346, 183] on button "button" at bounding box center [333, 179] width 28 height 28
click at [341, 251] on icon "button" at bounding box center [331, 243] width 19 height 19
click at [122, 177] on icon "button" at bounding box center [120, 178] width 19 height 19
click at [337, 244] on icon "button" at bounding box center [331, 243] width 19 height 19
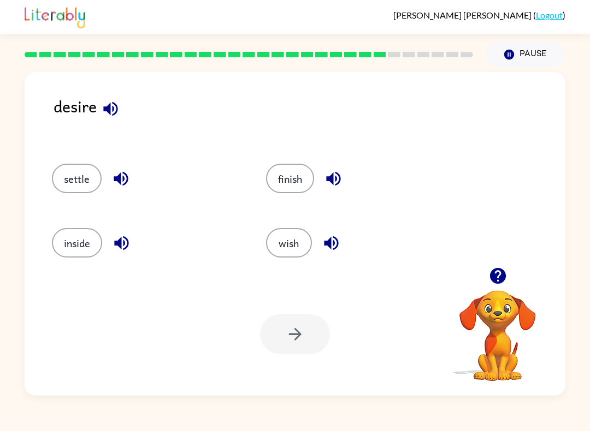
click at [286, 253] on button "wish" at bounding box center [289, 242] width 46 height 29
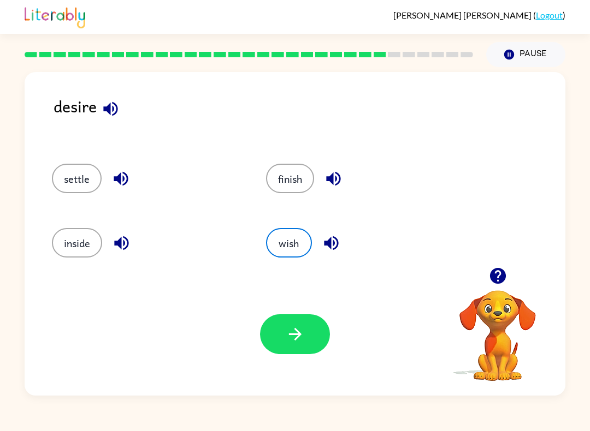
click at [499, 286] on icon "button" at bounding box center [497, 275] width 19 height 19
click at [306, 344] on button "button" at bounding box center [295, 335] width 70 height 40
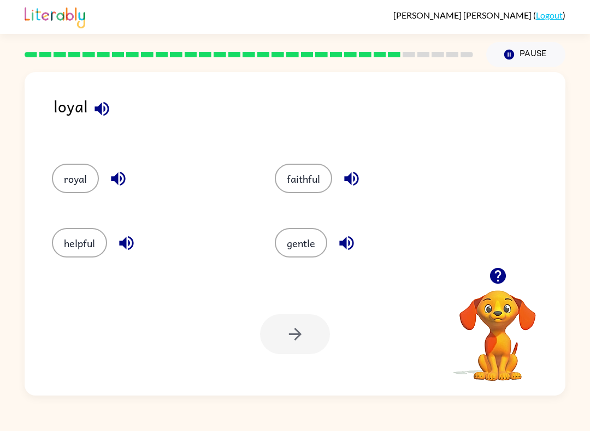
click at [111, 114] on button "button" at bounding box center [102, 109] width 28 height 28
click at [358, 241] on button "button" at bounding box center [347, 243] width 28 height 28
click at [303, 248] on button "gentle" at bounding box center [301, 242] width 52 height 29
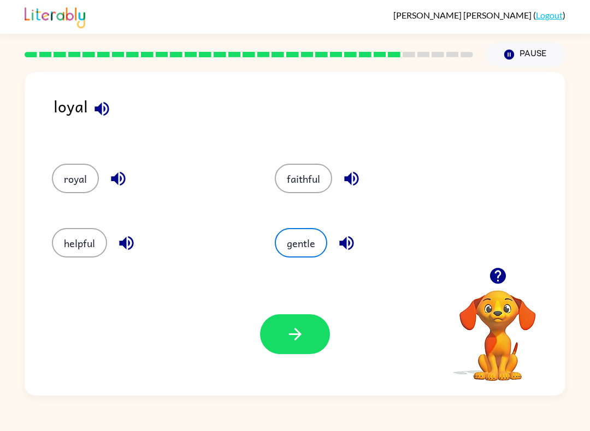
click at [499, 271] on icon "button" at bounding box center [497, 276] width 16 height 16
click at [290, 337] on icon "button" at bounding box center [295, 334] width 19 height 19
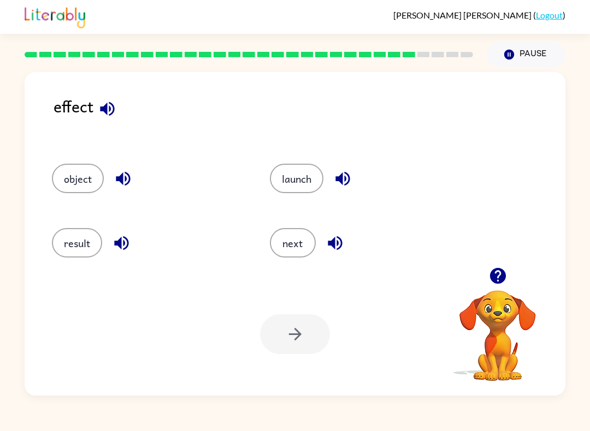
click at [82, 190] on button "object" at bounding box center [78, 178] width 52 height 29
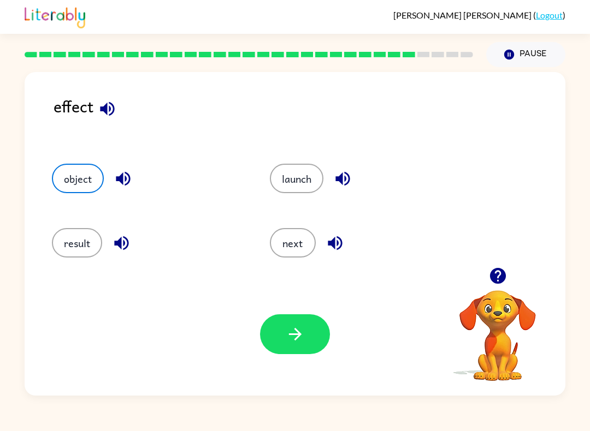
click at [490, 272] on icon "button" at bounding box center [497, 275] width 19 height 19
click at [72, 245] on button "result" at bounding box center [77, 242] width 50 height 29
click at [491, 268] on icon "button" at bounding box center [497, 275] width 19 height 19
click at [277, 347] on button "button" at bounding box center [295, 335] width 70 height 40
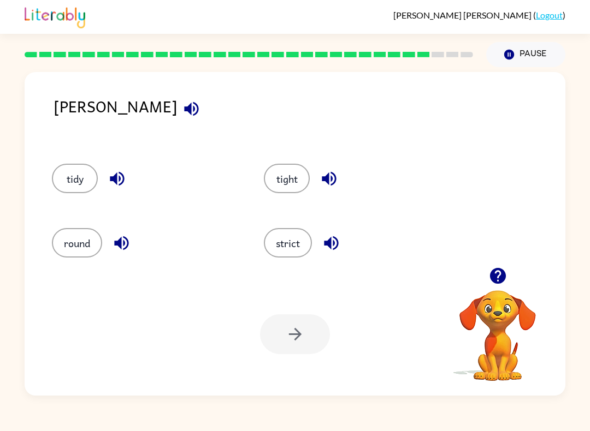
click at [105, 132] on div "[PERSON_NAME]" at bounding box center [310, 118] width 512 height 48
click at [182, 116] on icon "button" at bounding box center [191, 108] width 19 height 19
click at [119, 180] on icon "button" at bounding box center [117, 179] width 14 height 14
click at [127, 256] on button "button" at bounding box center [122, 243] width 28 height 28
click at [332, 248] on icon "button" at bounding box center [331, 243] width 14 height 14
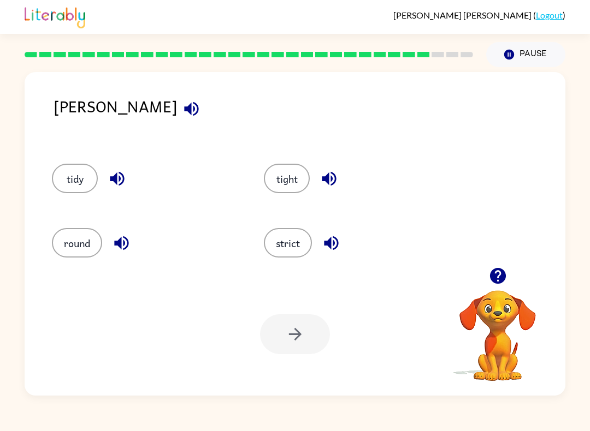
click at [354, 190] on div "tight" at bounding box center [357, 178] width 187 height 29
click at [333, 161] on div "tight" at bounding box center [349, 175] width 212 height 64
click at [291, 232] on button "strict" at bounding box center [288, 242] width 48 height 29
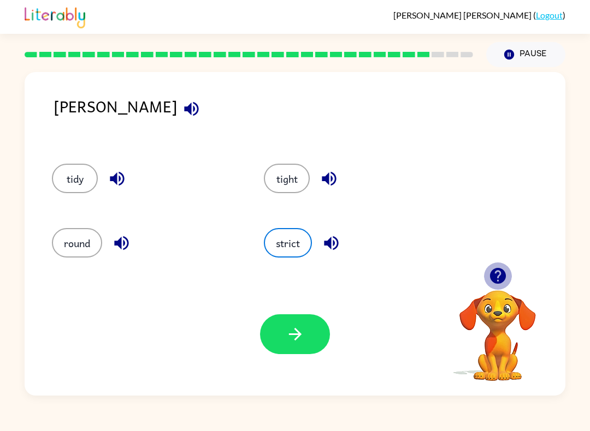
click at [494, 279] on icon "button" at bounding box center [497, 276] width 16 height 16
click at [280, 335] on button "button" at bounding box center [295, 335] width 70 height 40
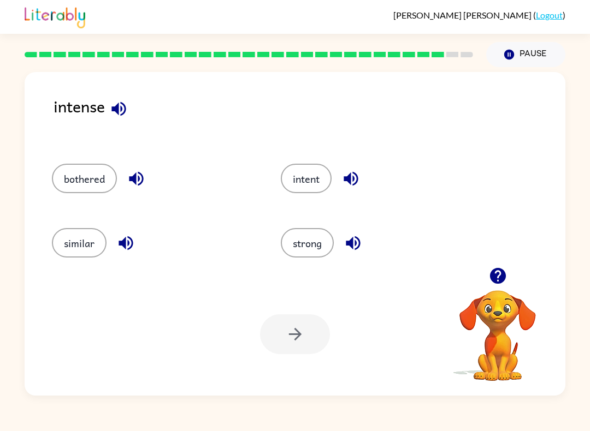
click at [127, 116] on icon "button" at bounding box center [118, 108] width 19 height 19
click at [138, 187] on icon "button" at bounding box center [136, 178] width 19 height 19
click at [354, 250] on icon "button" at bounding box center [352, 243] width 19 height 19
click at [312, 244] on button "strong" at bounding box center [307, 242] width 53 height 29
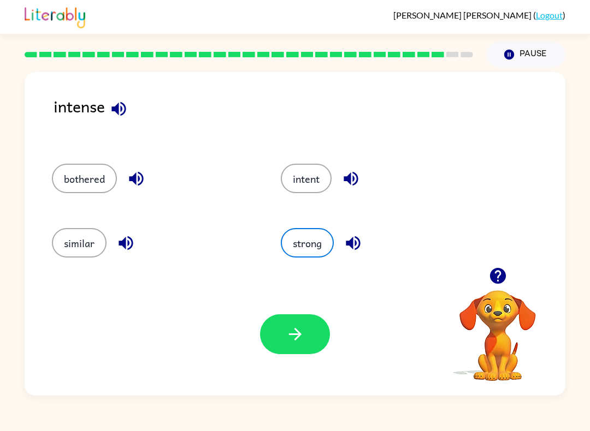
click at [511, 279] on button "button" at bounding box center [498, 276] width 28 height 28
click at [304, 344] on icon "button" at bounding box center [295, 334] width 19 height 19
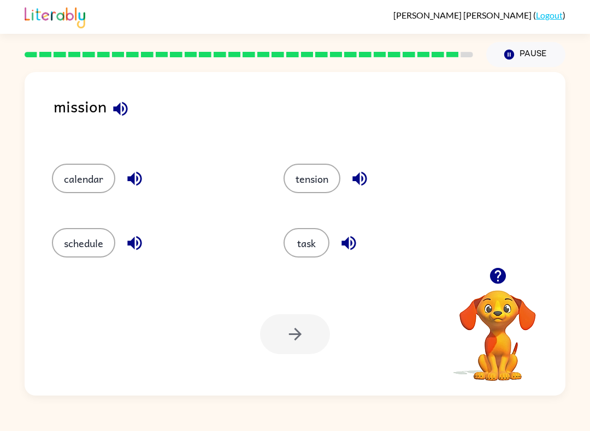
click at [122, 109] on icon "button" at bounding box center [120, 108] width 19 height 19
click at [307, 243] on button "task" at bounding box center [306, 242] width 46 height 29
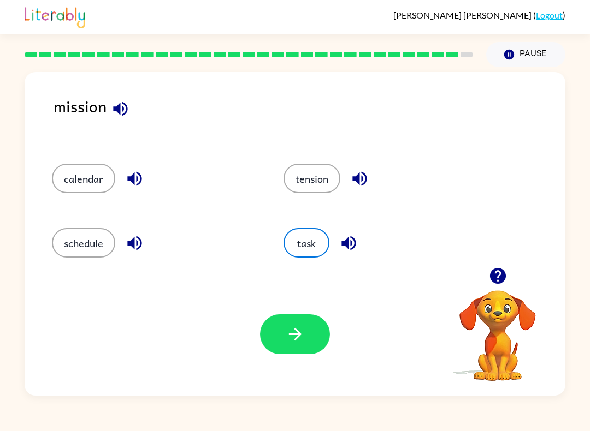
click at [493, 274] on icon "button" at bounding box center [497, 276] width 16 height 16
click at [294, 344] on icon "button" at bounding box center [295, 334] width 19 height 19
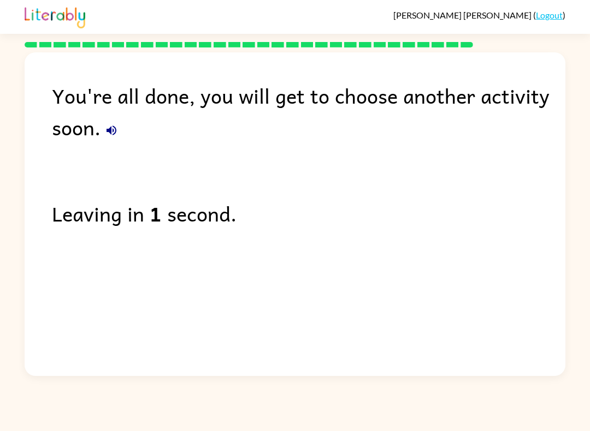
click at [119, 128] on button "button" at bounding box center [111, 131] width 22 height 22
